Goal: Information Seeking & Learning: Find specific page/section

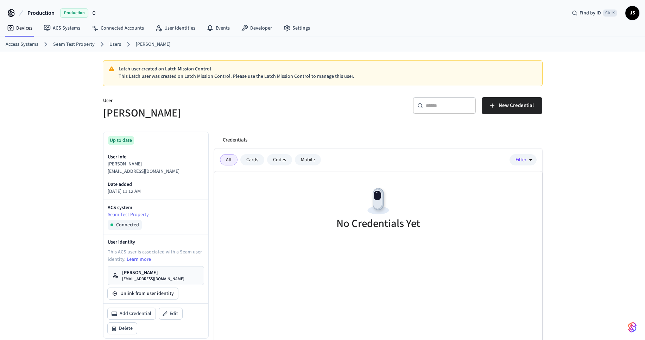
click at [27, 43] on link "Access Systems" at bounding box center [22, 44] width 33 height 7
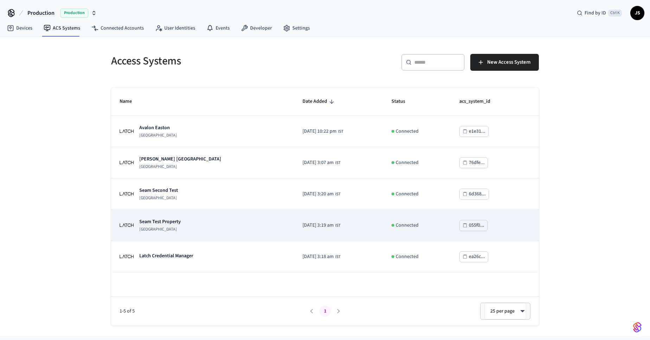
click at [175, 222] on p "Seam Test Property" at bounding box center [160, 221] width 42 height 7
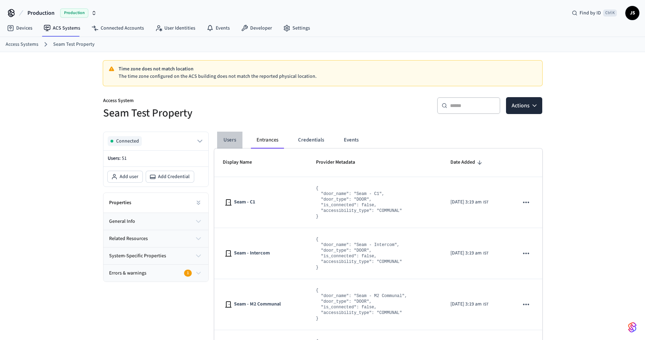
click at [233, 140] on button "Users" at bounding box center [229, 140] width 25 height 17
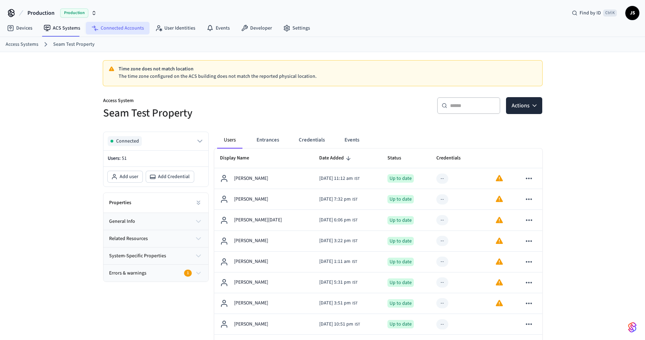
click at [112, 29] on link "Connected Accounts" at bounding box center [118, 28] width 64 height 13
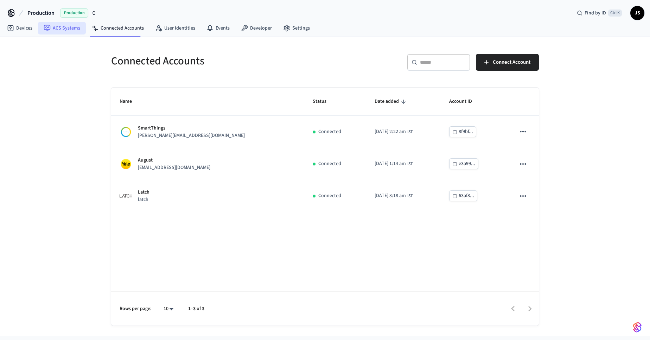
click at [62, 29] on link "ACS Systems" at bounding box center [62, 28] width 48 height 13
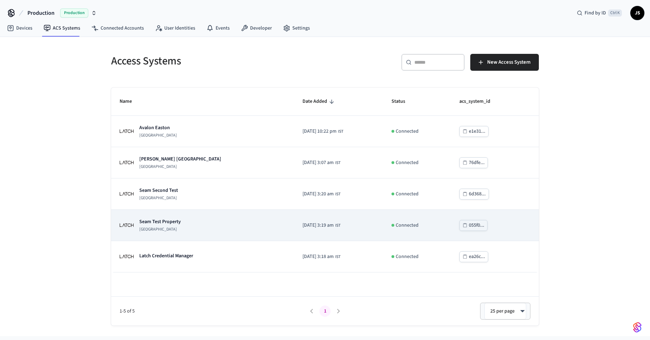
click at [176, 222] on p "Seam Test Property" at bounding box center [160, 221] width 42 height 7
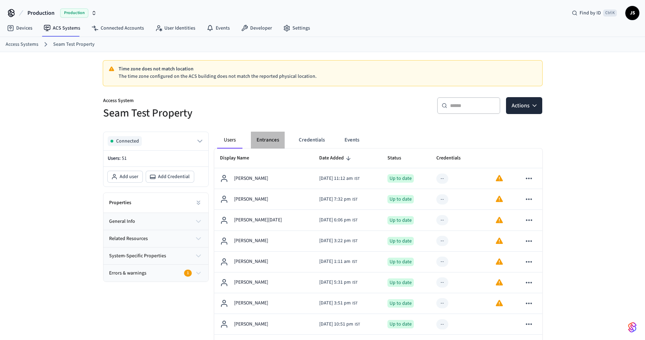
click at [271, 140] on button "Entrances" at bounding box center [268, 140] width 34 height 17
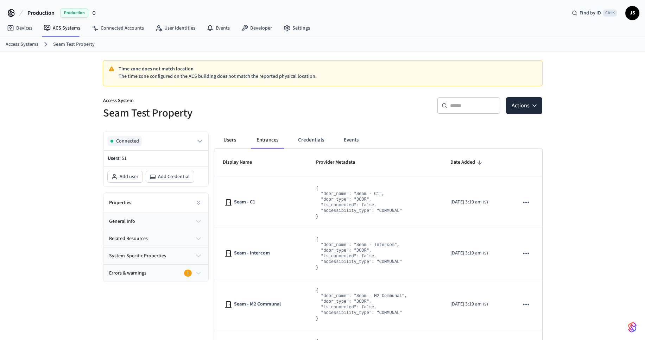
click at [231, 142] on button "Users" at bounding box center [229, 140] width 25 height 17
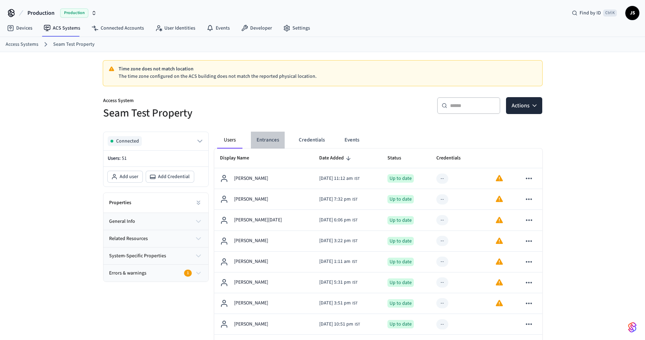
click at [270, 140] on button "Entrances" at bounding box center [268, 140] width 34 height 17
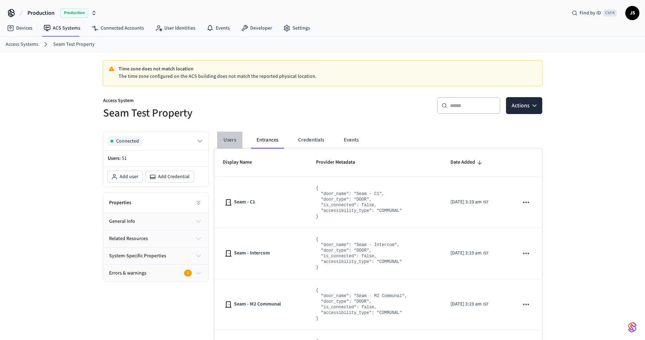
click at [225, 139] on button "Users" at bounding box center [229, 140] width 25 height 17
click at [234, 143] on button "Users" at bounding box center [229, 140] width 25 height 17
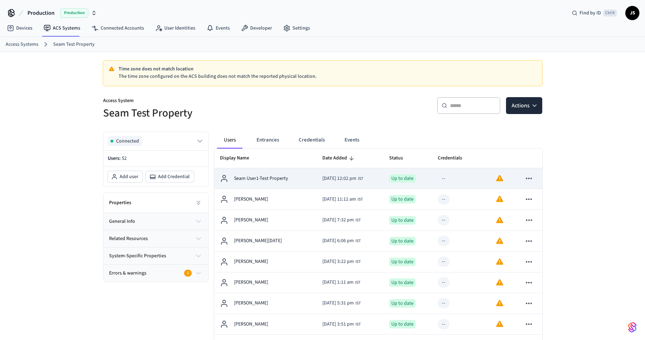
click at [282, 178] on p "Seam User1-Test Property" at bounding box center [261, 178] width 54 height 7
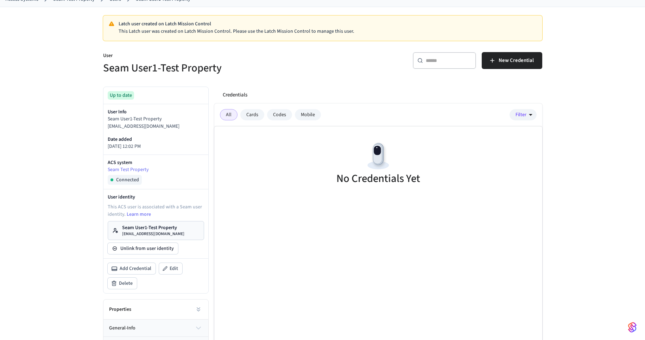
scroll to position [69, 0]
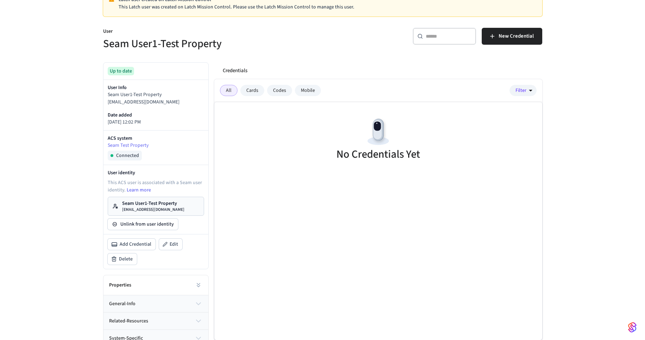
click at [140, 206] on p "Seam User1-Test Property" at bounding box center [153, 203] width 62 height 7
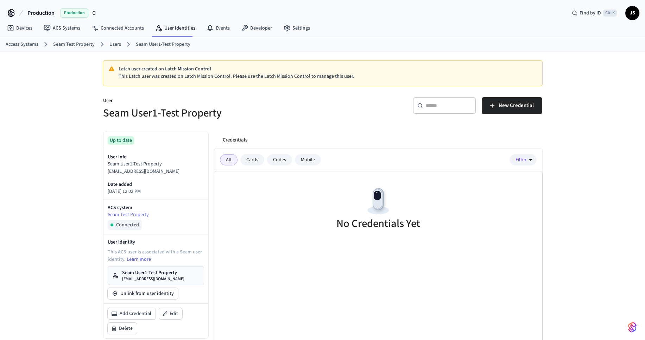
scroll to position [69, 0]
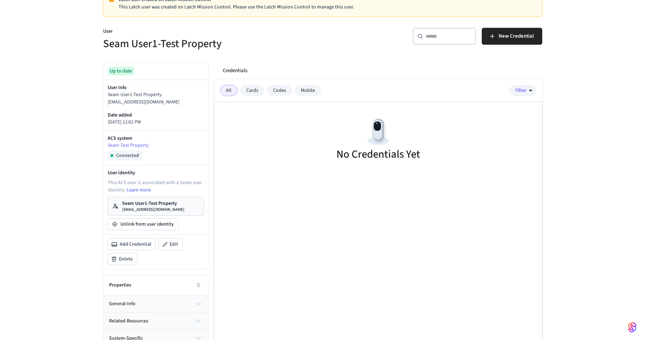
click at [153, 208] on p "[EMAIL_ADDRESS][DOMAIN_NAME]" at bounding box center [153, 210] width 62 height 6
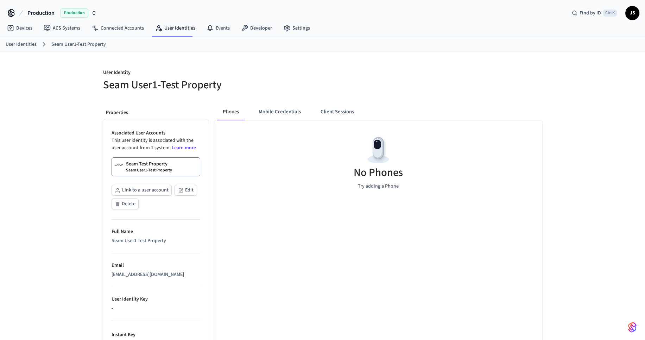
click at [159, 166] on p "Seam Test Property" at bounding box center [147, 163] width 42 height 7
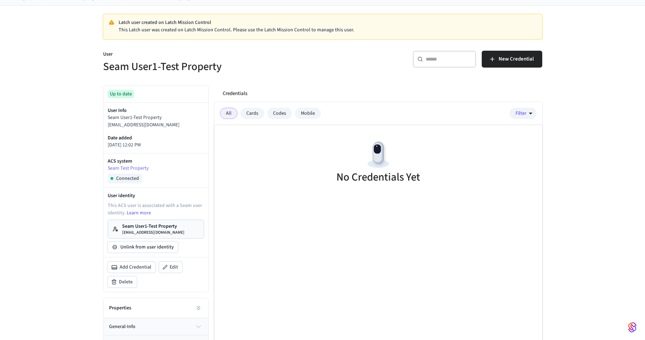
scroll to position [42, 0]
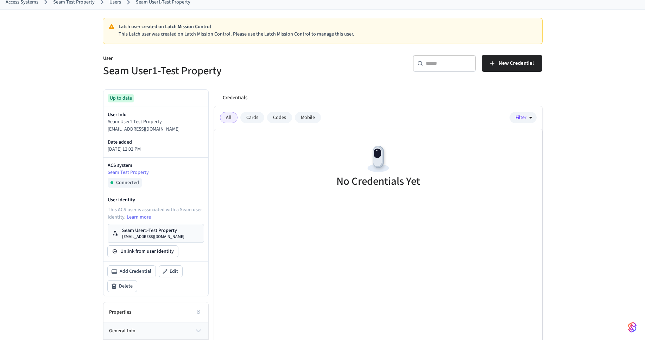
click at [261, 60] on p "User" at bounding box center [210, 59] width 215 height 9
